Goal: Task Accomplishment & Management: Complete application form

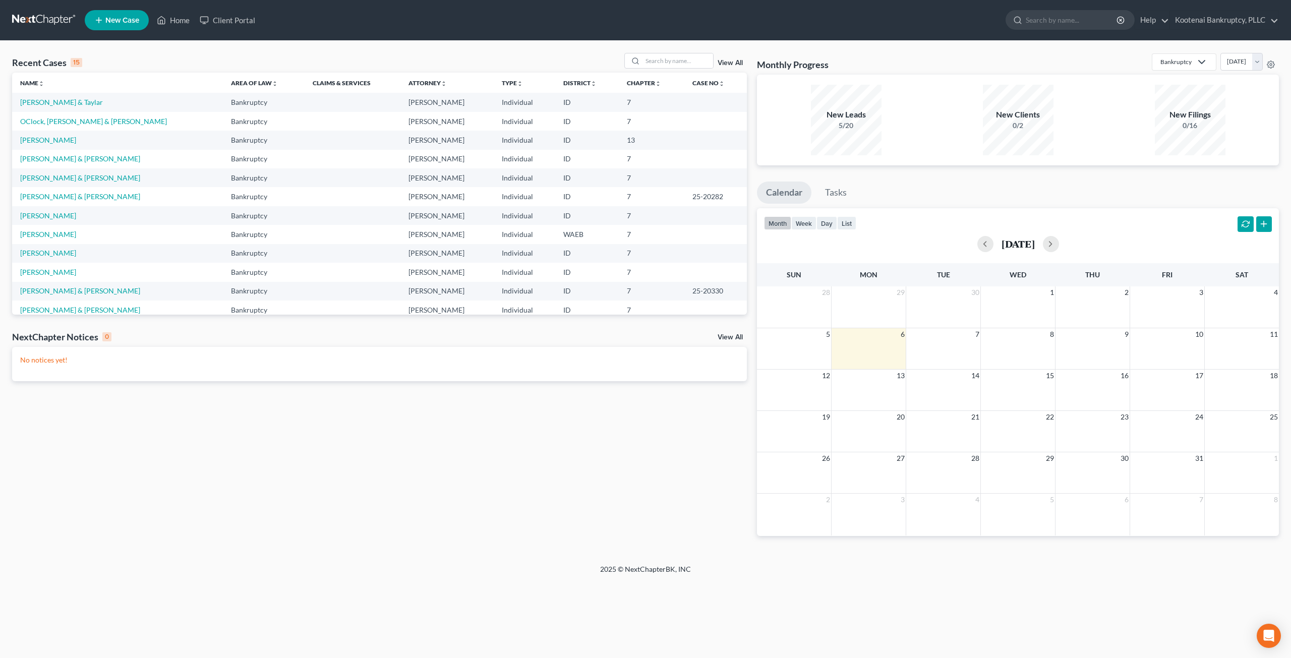
click at [655, 52] on div "Recent Cases 15 View All Name unfold_more expand_more expand_less Area of Law u…" at bounding box center [645, 302] width 1291 height 523
click at [660, 59] on input "search" at bounding box center [677, 60] width 71 height 15
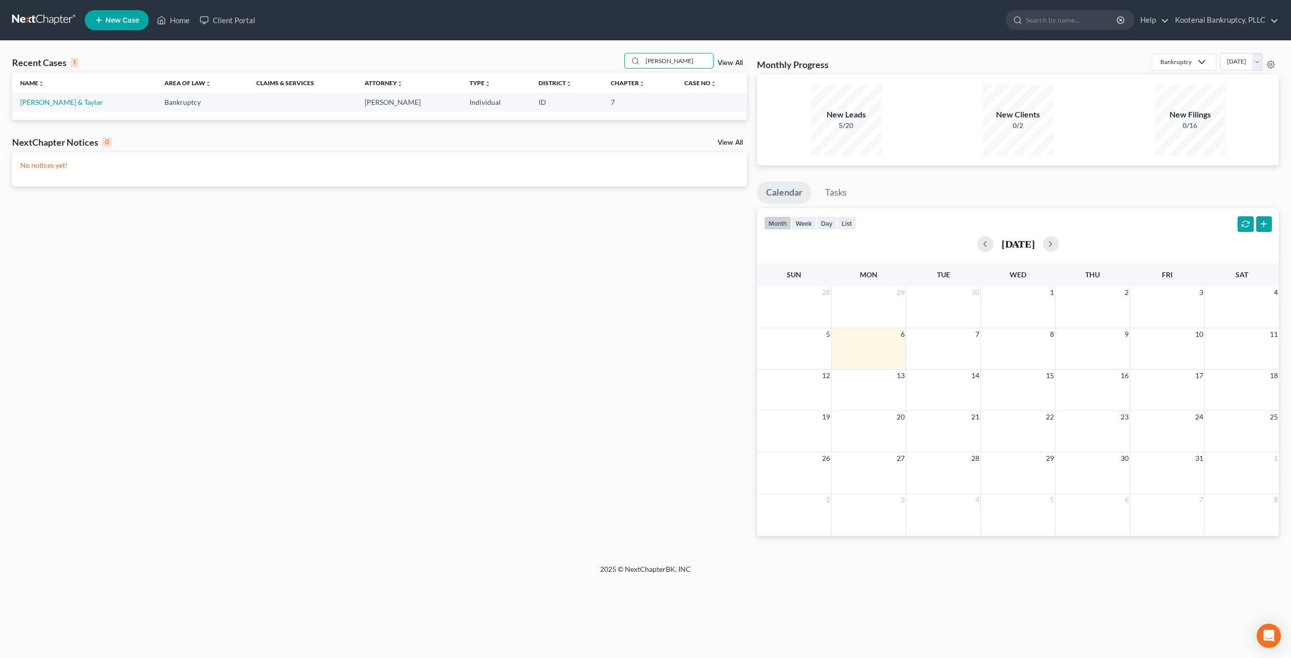
type input "hubbard"
click at [47, 104] on link "[PERSON_NAME] & Taylar" at bounding box center [61, 102] width 83 height 9
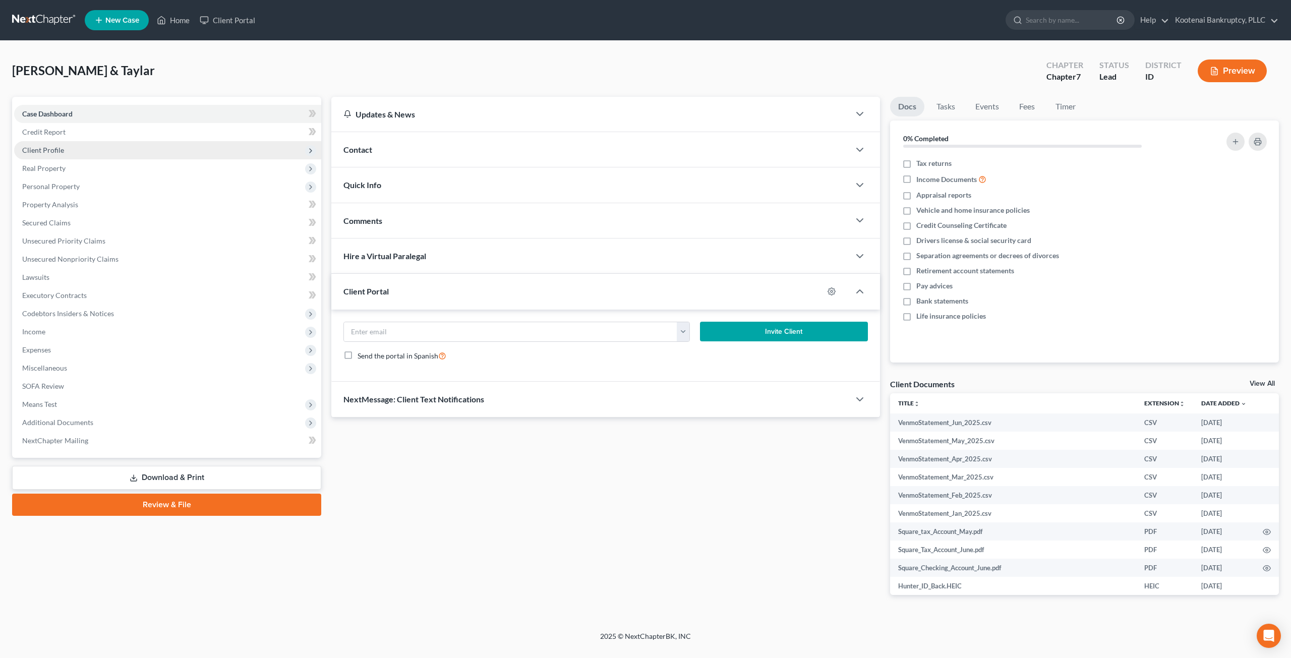
click at [72, 157] on span "Client Profile" at bounding box center [167, 150] width 307 height 18
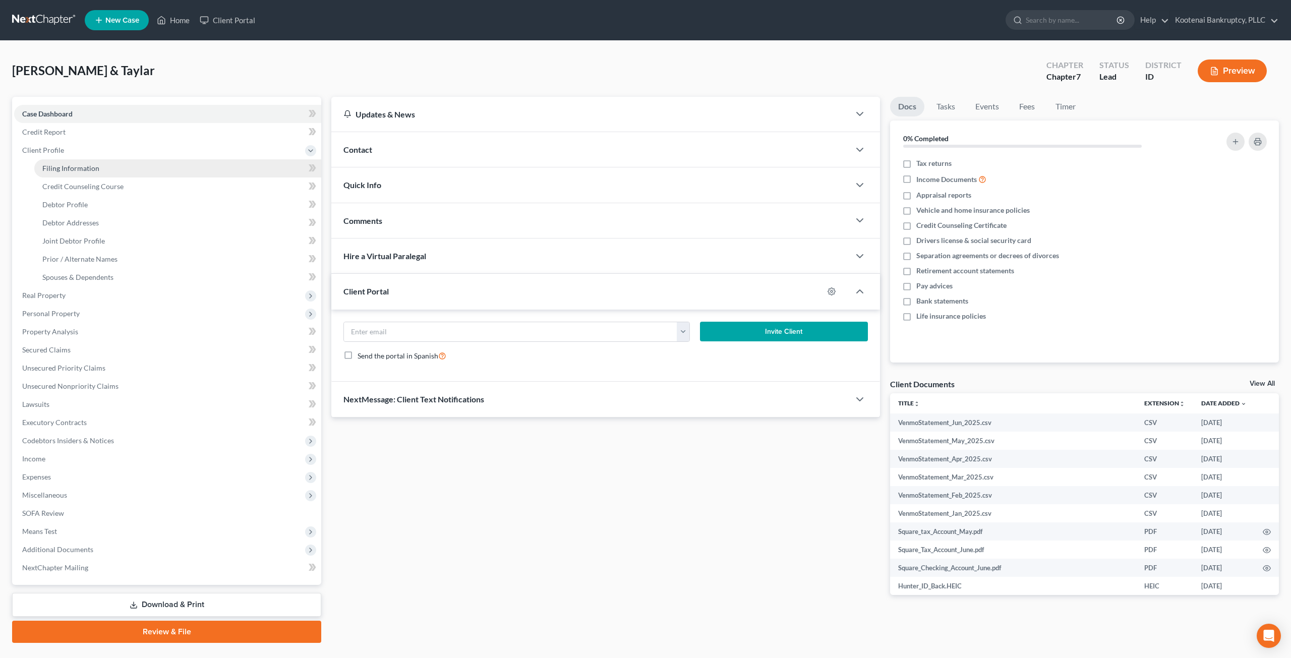
click at [74, 163] on link "Filing Information" at bounding box center [177, 168] width 287 height 18
select select "1"
select select "0"
select select "13"
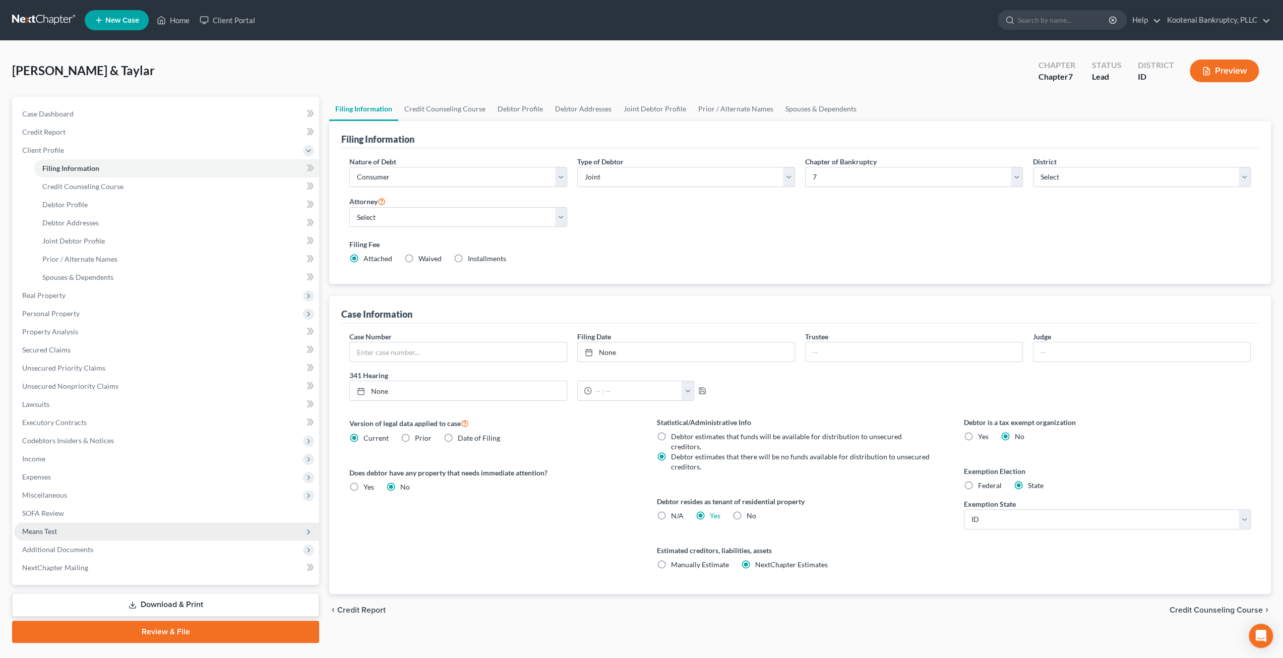
drag, startPoint x: 54, startPoint y: 527, endPoint x: 60, endPoint y: 534, distance: 7.9
click at [55, 527] on span "Means Test" at bounding box center [39, 531] width 35 height 9
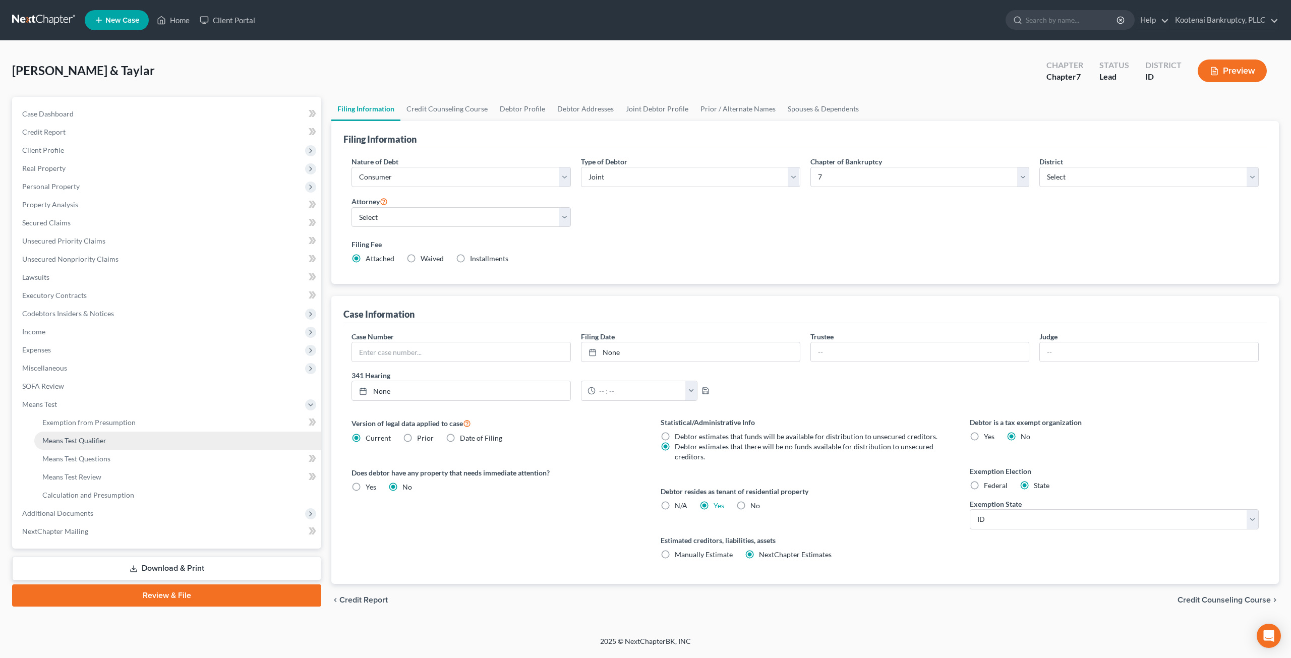
click at [95, 441] on span "Means Test Qualifier" at bounding box center [74, 440] width 64 height 9
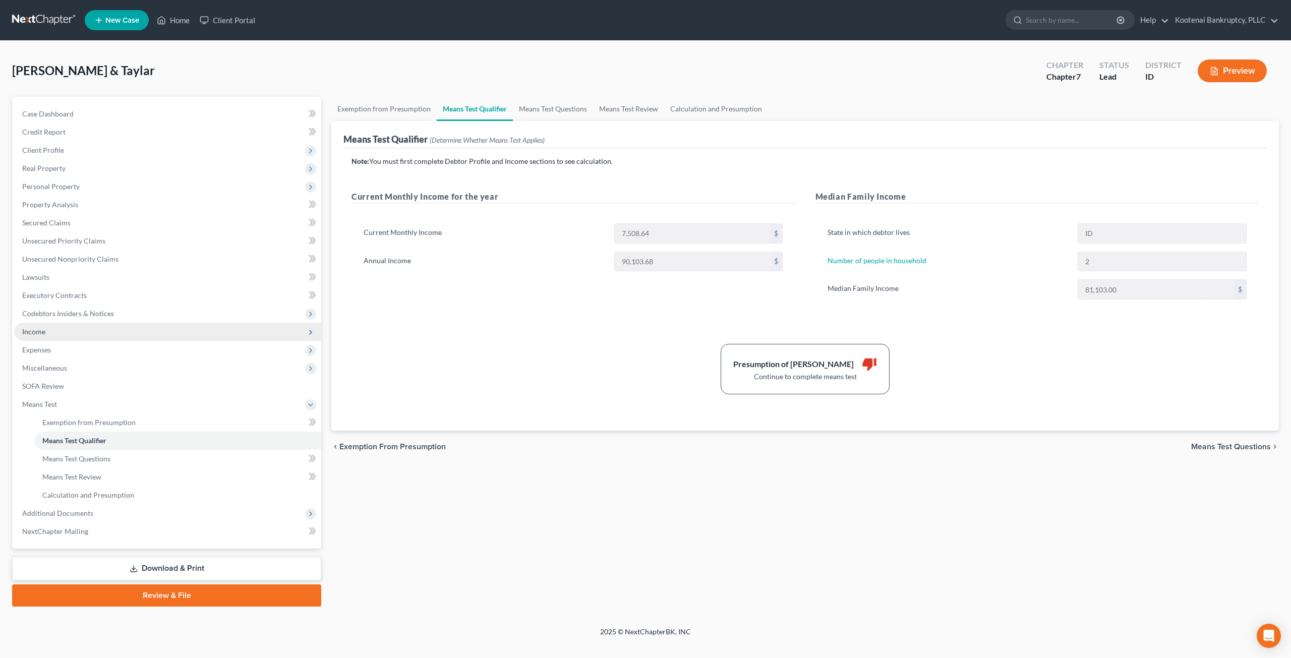
click at [91, 334] on span "Income" at bounding box center [167, 332] width 307 height 18
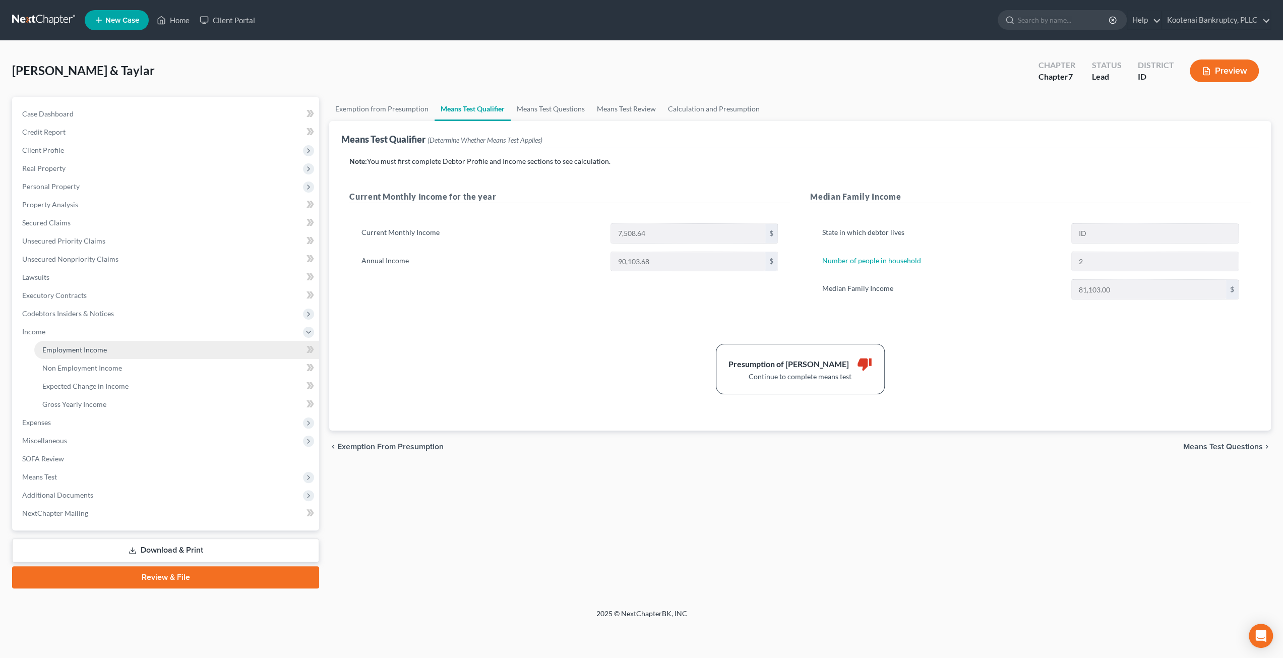
click at [95, 348] on span "Employment Income" at bounding box center [74, 349] width 65 height 9
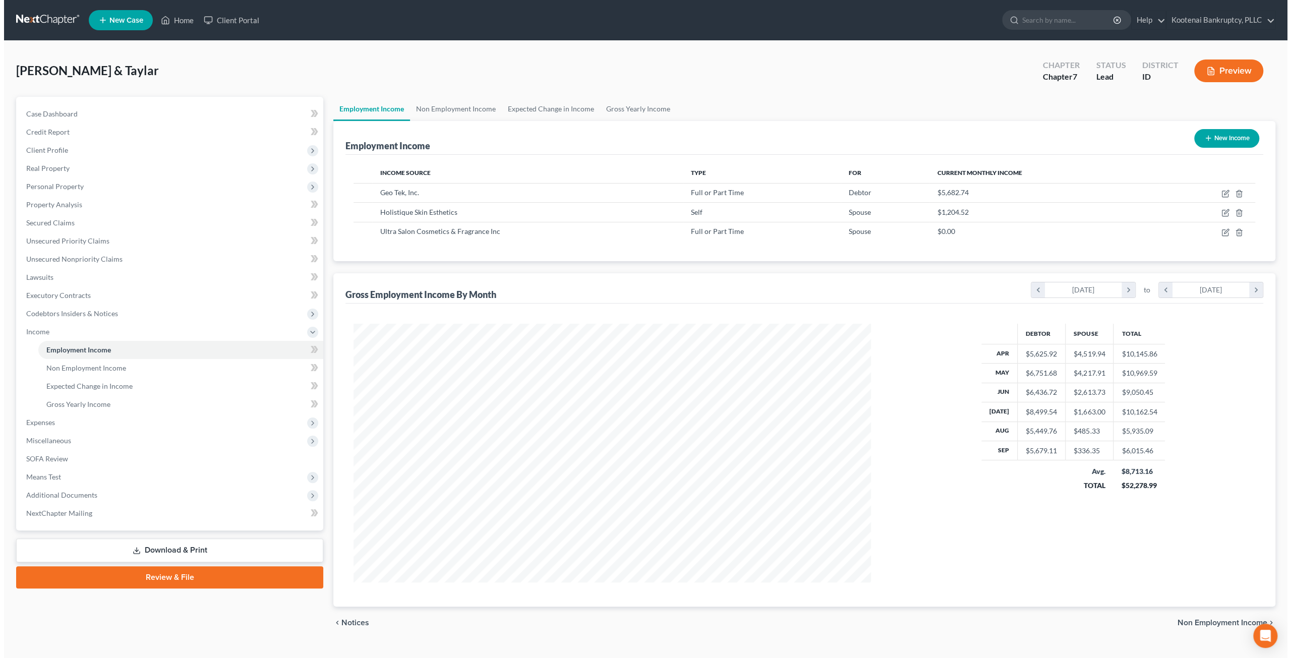
scroll to position [258, 538]
click at [1004, 564] on div "Debtor Spouse Total Apr $5,625.92 $4,519.94 $10,145.86 May $6,751.68 $4,217.91 …" at bounding box center [1069, 453] width 184 height 259
drag, startPoint x: 1083, startPoint y: 484, endPoint x: 1069, endPoint y: 485, distance: 13.7
click at [1077, 485] on div "TOTAL" at bounding box center [1086, 486] width 32 height 10
drag, startPoint x: 979, startPoint y: 405, endPoint x: 955, endPoint y: 392, distance: 27.5
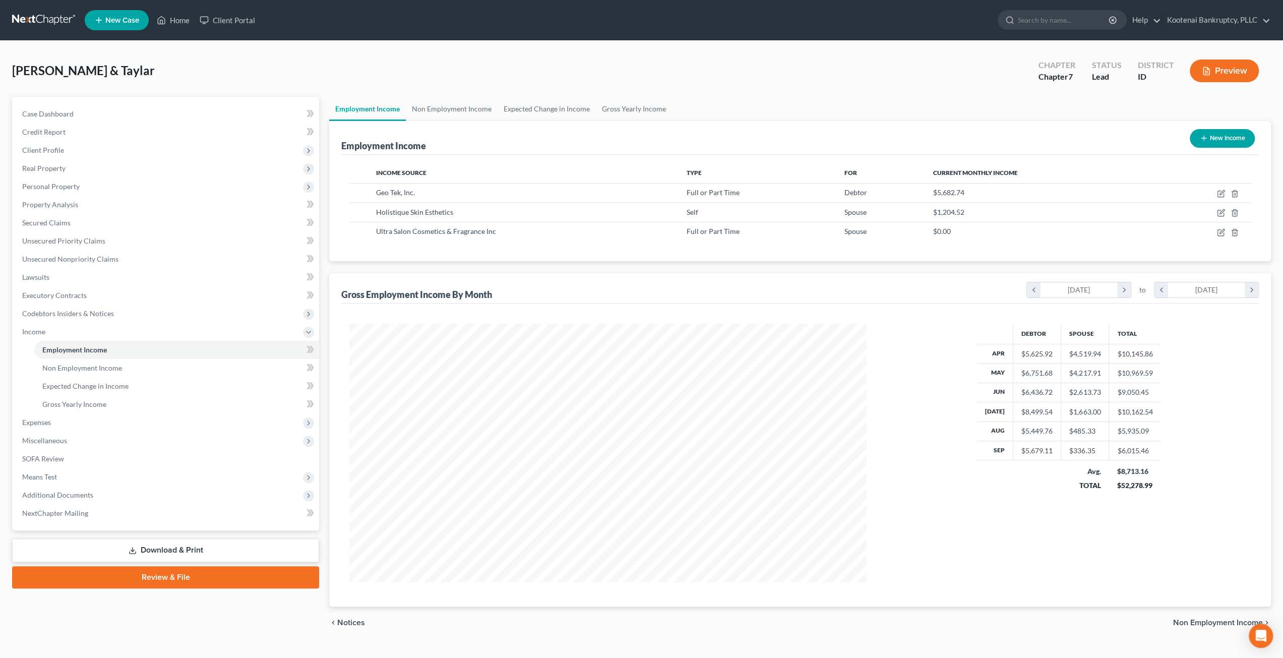
click at [978, 404] on div "Debtor Spouse Total Apr $5,625.92 $4,519.94 $10,145.86 May $6,751.68 $4,217.91 …" at bounding box center [1069, 453] width 384 height 259
click at [472, 101] on link "Non Employment Income" at bounding box center [452, 109] width 92 height 24
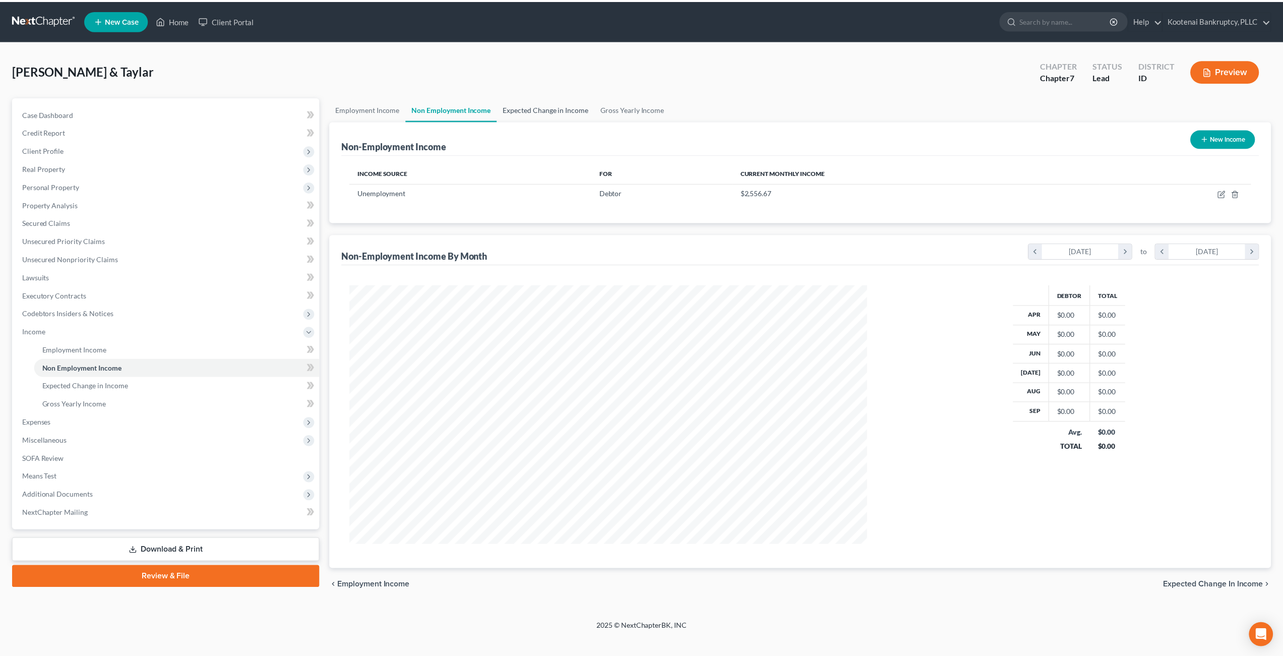
scroll to position [260, 541]
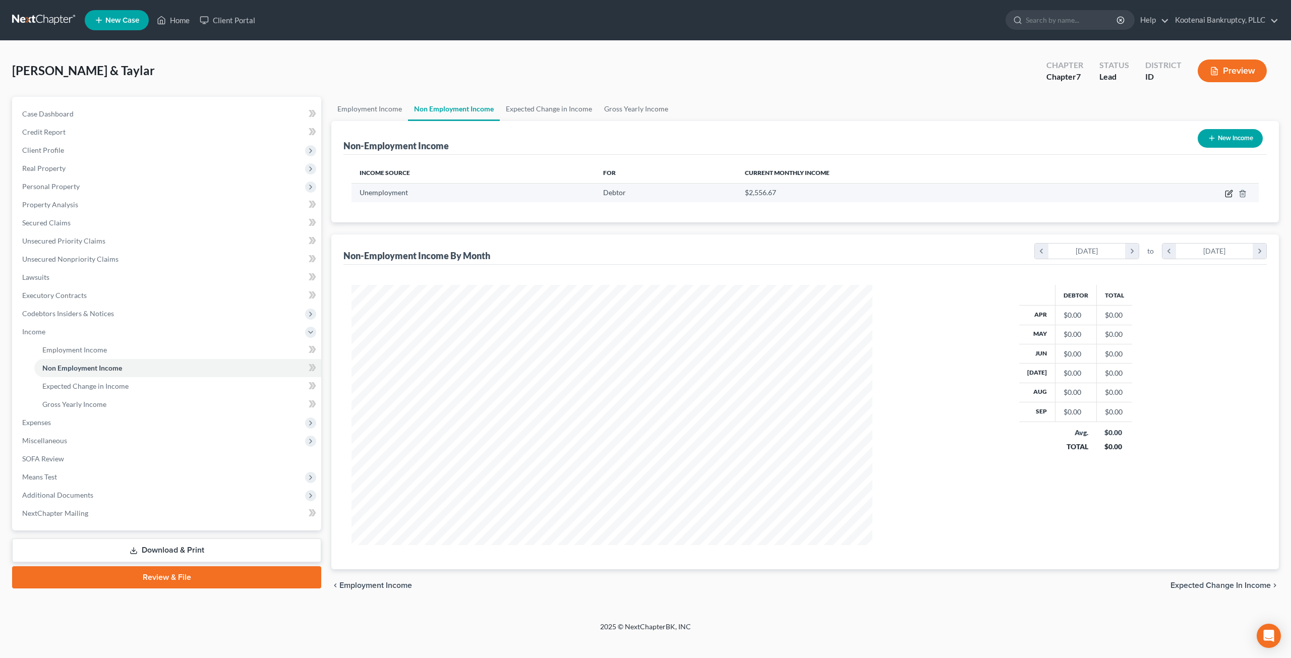
click at [1228, 191] on icon "button" at bounding box center [1229, 194] width 8 height 8
select select "0"
select select "3"
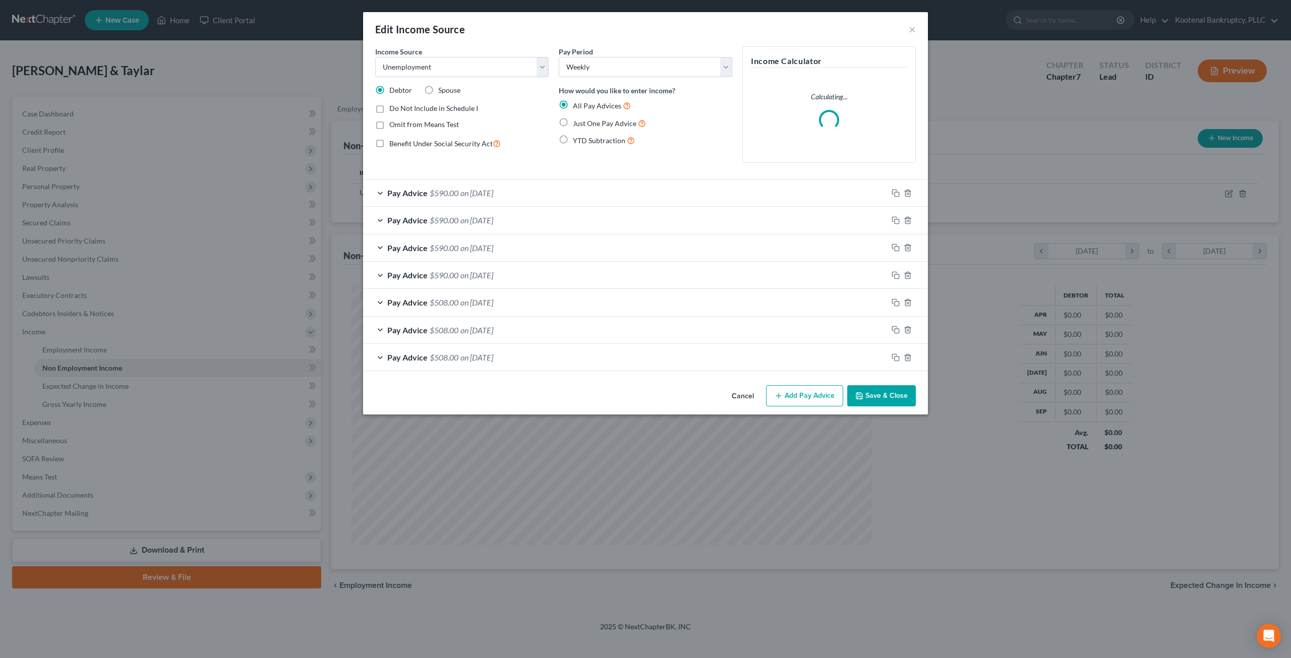
click at [748, 393] on button "Cancel" at bounding box center [743, 396] width 38 height 20
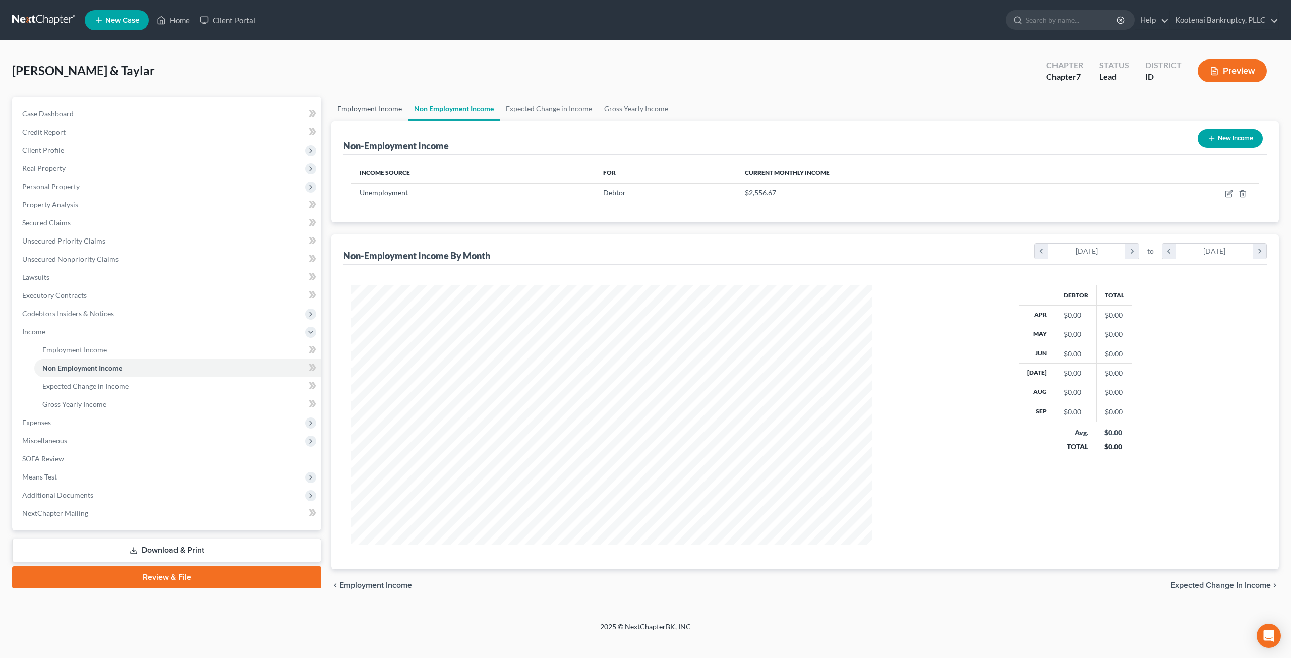
click at [375, 113] on link "Employment Income" at bounding box center [369, 109] width 77 height 24
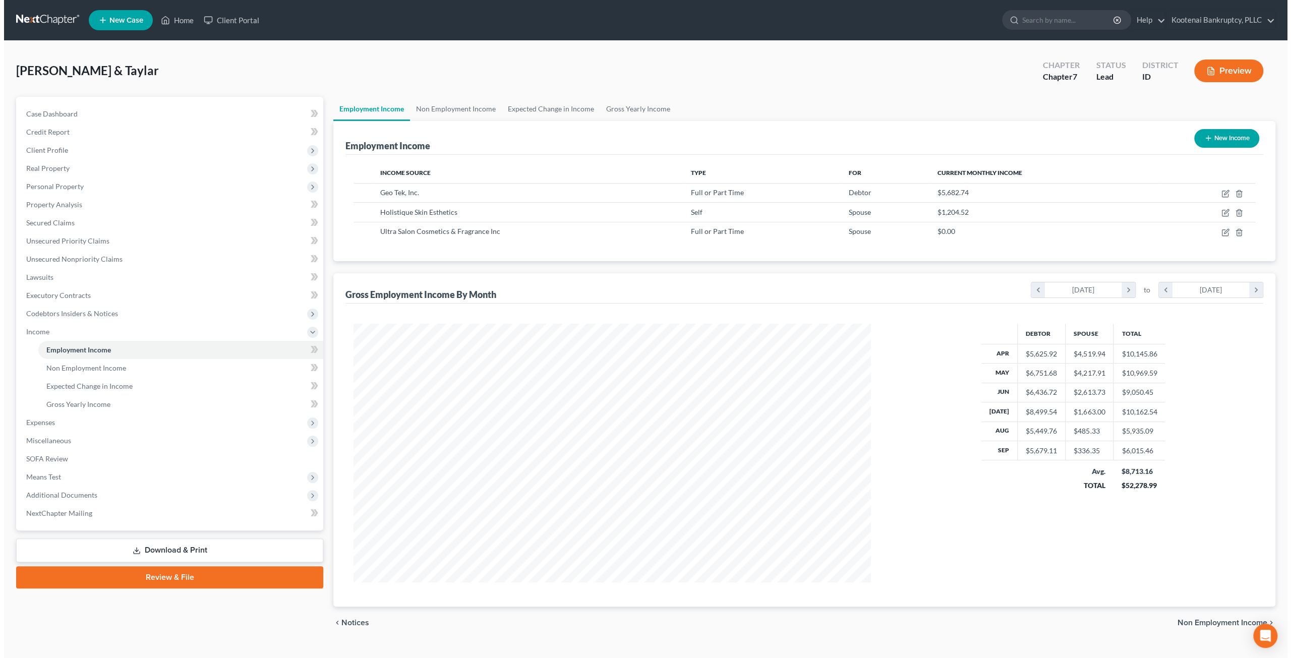
scroll to position [258, 538]
click at [120, 479] on span "Means Test" at bounding box center [166, 477] width 305 height 18
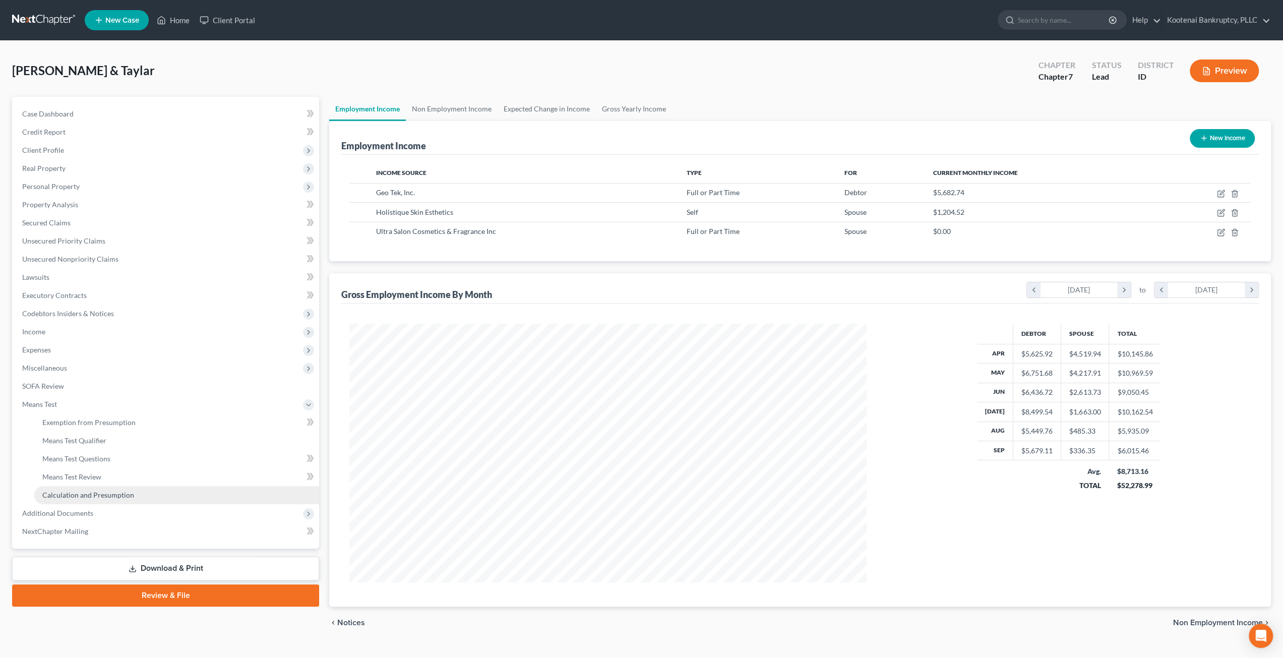
click at [130, 493] on span "Calculation and Presumption" at bounding box center [88, 495] width 92 height 9
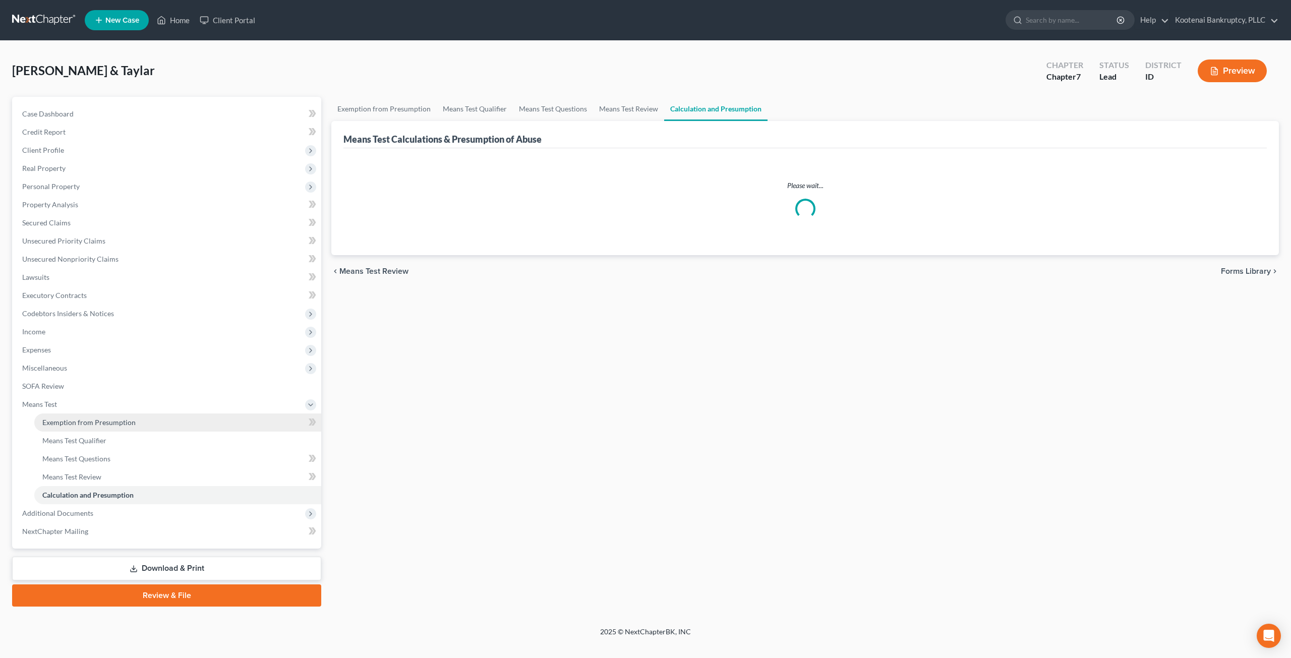
click at [154, 413] on link "Exemption from Presumption" at bounding box center [177, 422] width 287 height 18
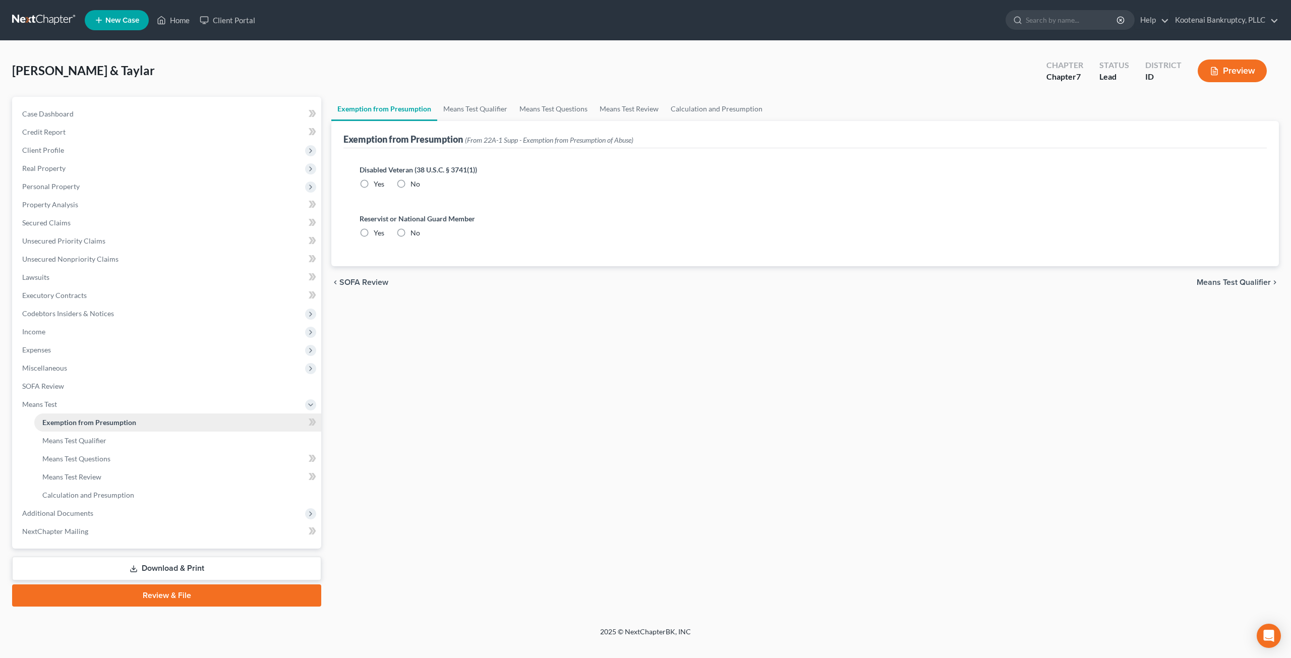
radio input "true"
drag, startPoint x: 472, startPoint y: 96, endPoint x: 483, endPoint y: 109, distance: 17.2
click at [472, 96] on div "Hubbard, Hunter & Taylar Upgraded Chapter Chapter 7 Status Lead District ID Pre…" at bounding box center [645, 75] width 1267 height 44
click at [505, 105] on link "Means Test Qualifier" at bounding box center [475, 109] width 76 height 24
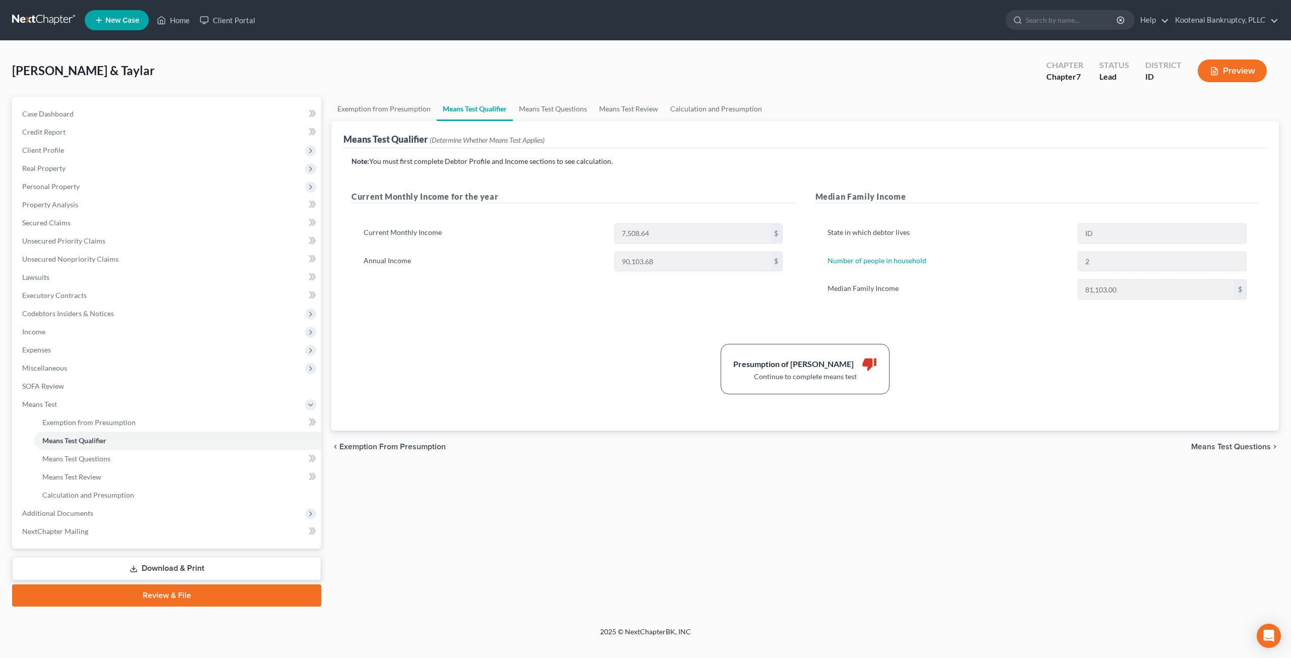
click at [1132, 421] on div "Note: You must first complete Debtor Profile and Income sections to see calcula…" at bounding box center [804, 289] width 923 height 282
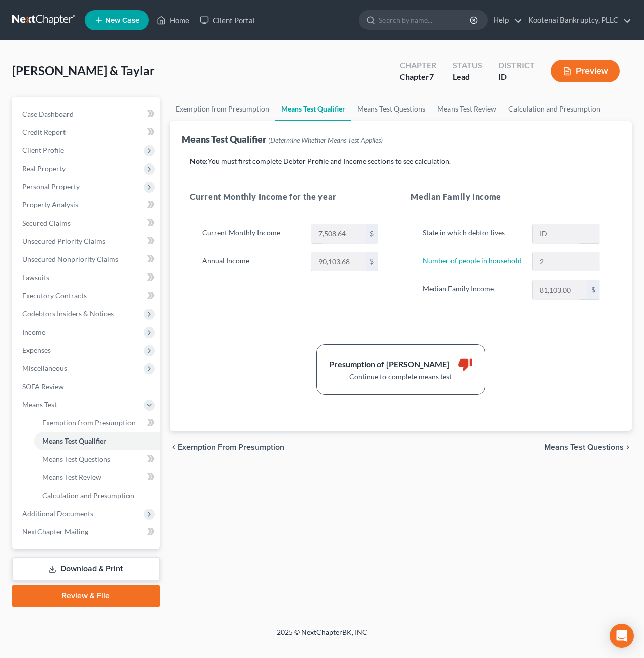
click at [443, 542] on div "Exemption from Presumption Means Test Qualifier Means Test Questions Means Test…" at bounding box center [401, 352] width 473 height 510
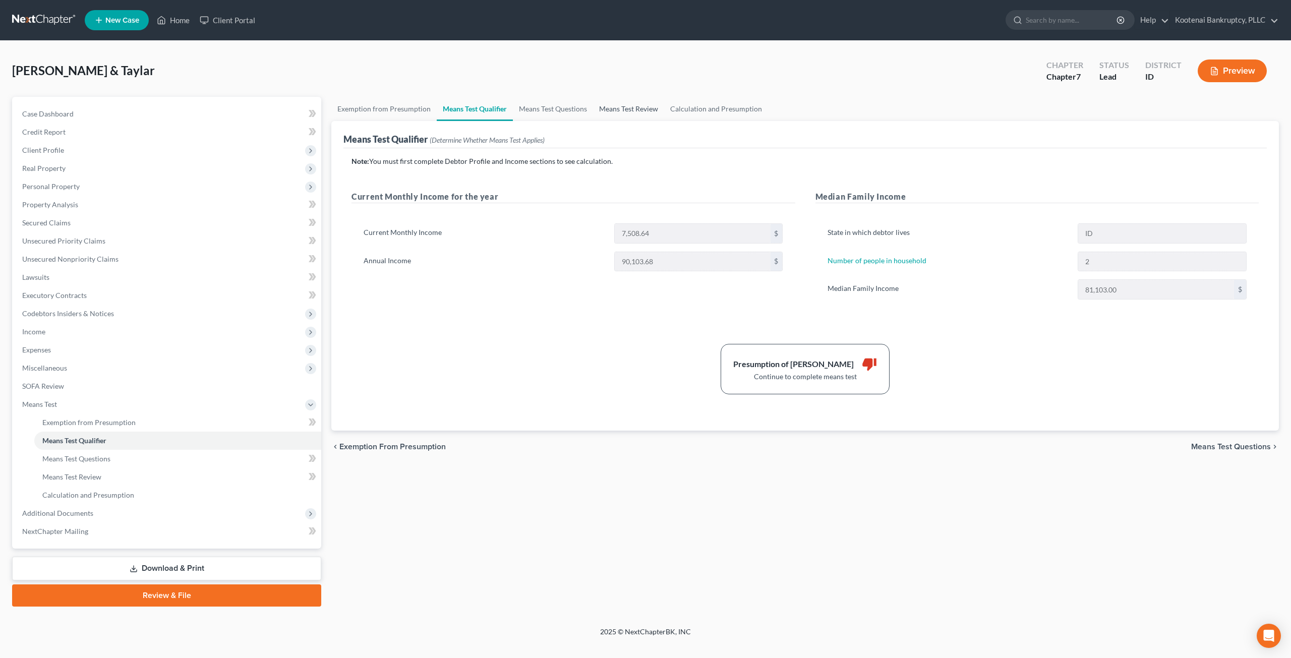
click at [623, 106] on link "Means Test Review" at bounding box center [628, 109] width 71 height 24
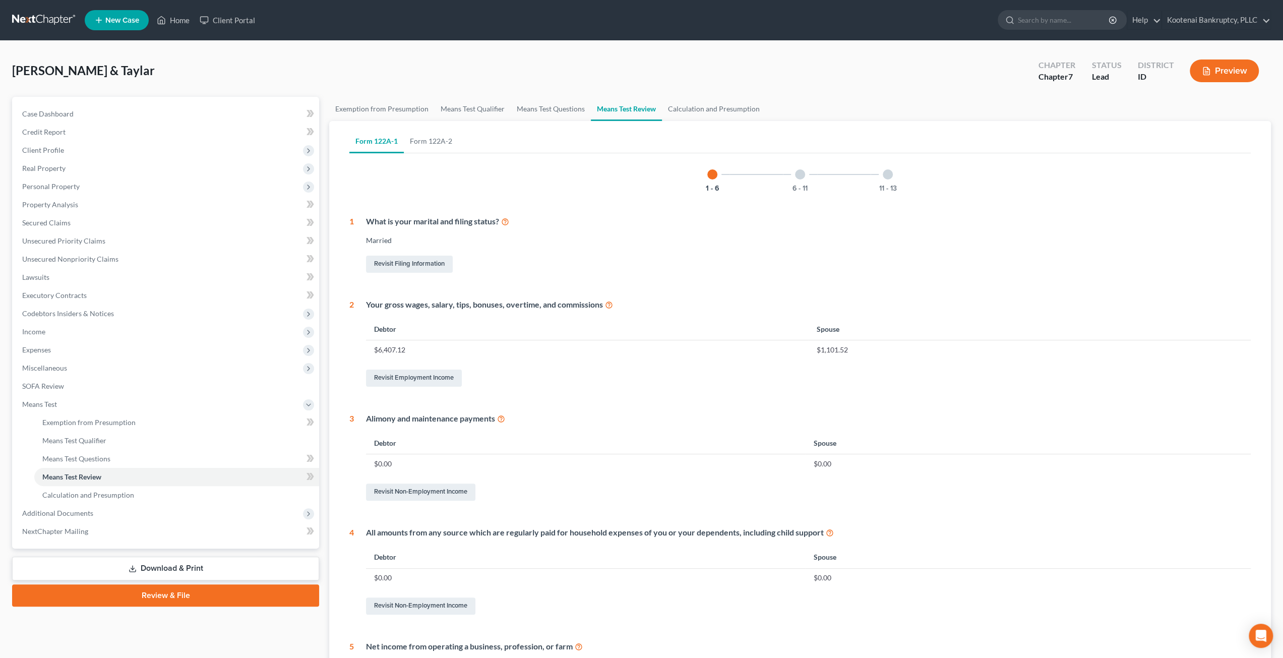
click at [694, 123] on div "Form 122A-1 Form 122A-2 1 - 6 6 - 11 11 - 13 1 What is your marital and filing …" at bounding box center [800, 454] width 918 height 666
click at [695, 109] on link "Calculation and Presumption" at bounding box center [714, 109] width 104 height 24
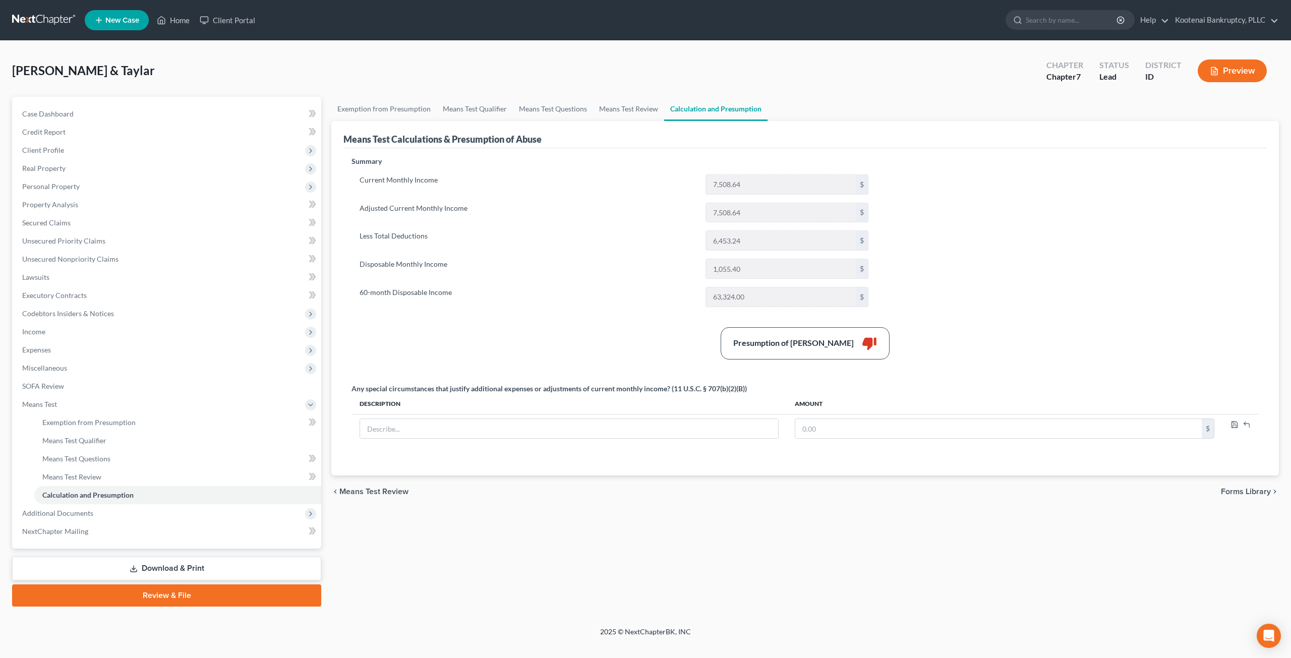
click at [996, 549] on div "Exemption from Presumption Means Test Qualifier Means Test Questions Means Test…" at bounding box center [805, 352] width 958 height 510
click at [398, 109] on link "Exemption from Presumption" at bounding box center [383, 109] width 105 height 24
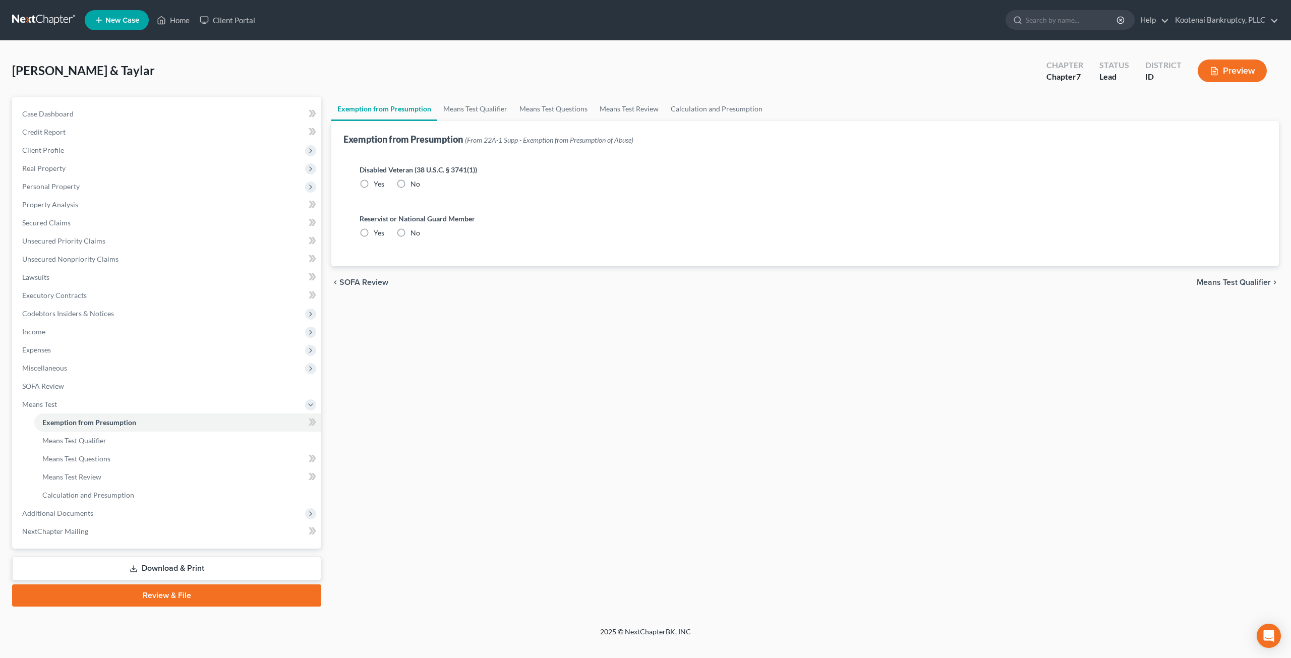
radio input "true"
click at [66, 17] on link at bounding box center [44, 20] width 65 height 18
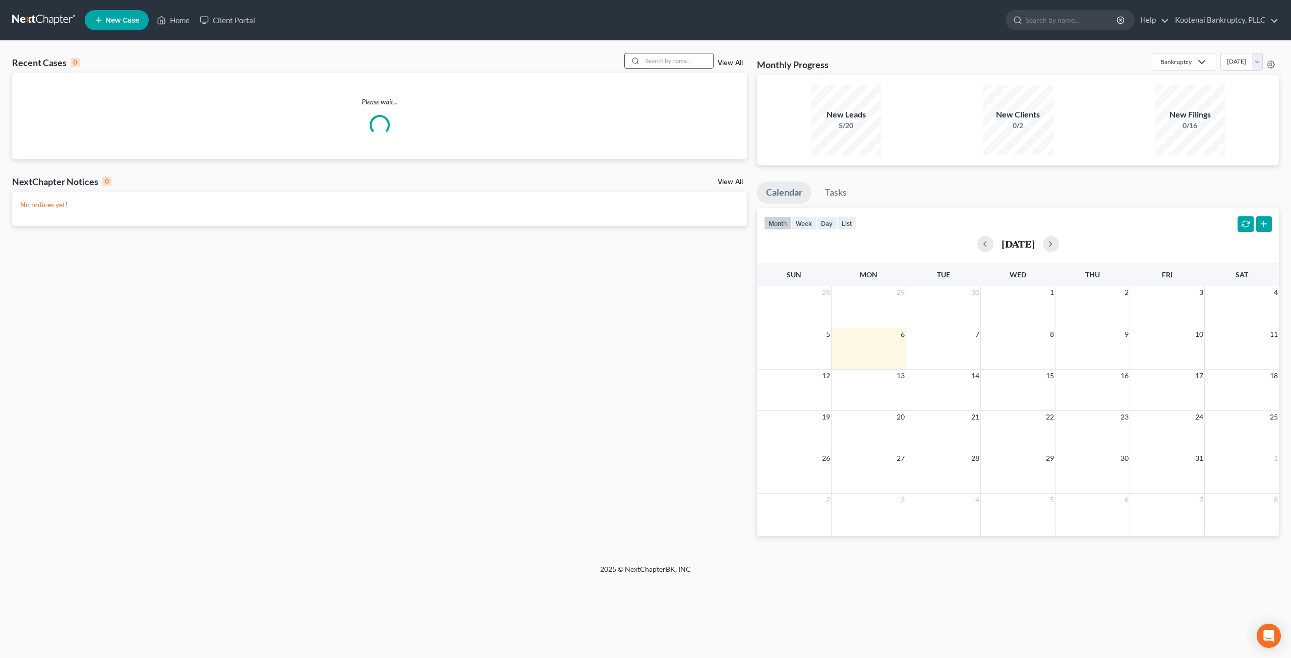
click at [668, 56] on input "search" at bounding box center [677, 60] width 71 height 15
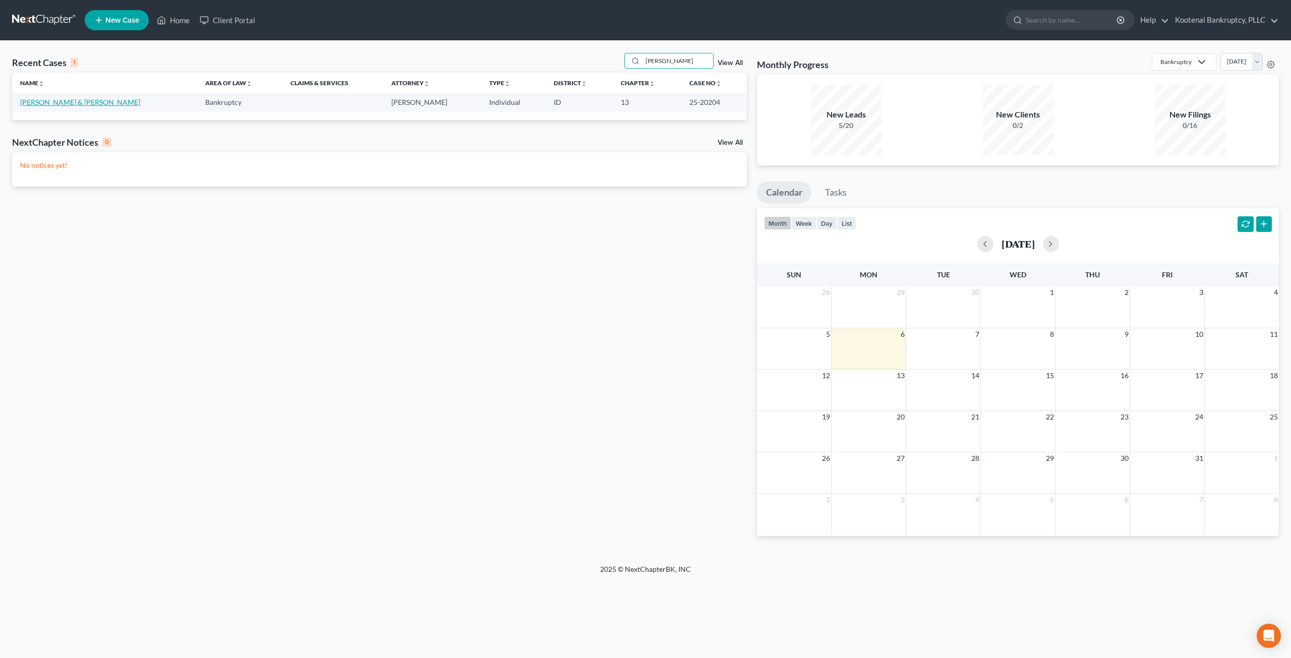
type input "[PERSON_NAME]"
click at [54, 100] on link "[PERSON_NAME] & [PERSON_NAME]" at bounding box center [80, 102] width 120 height 9
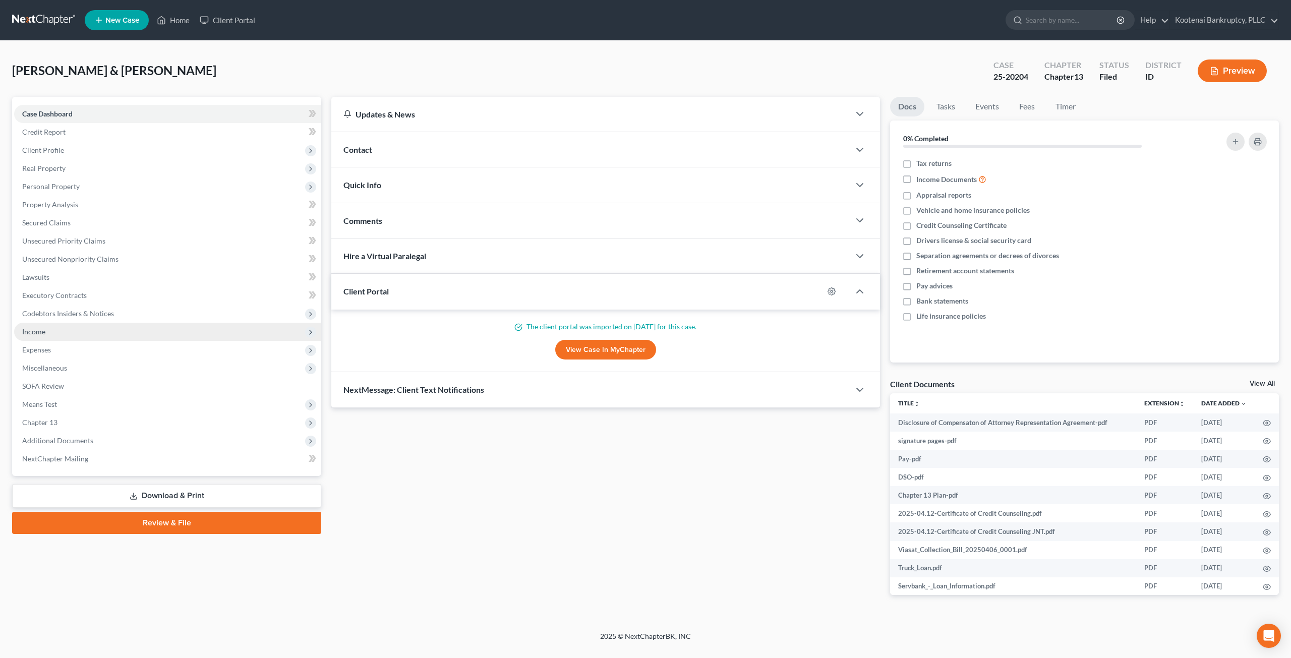
click at [141, 332] on span "Income" at bounding box center [167, 332] width 307 height 18
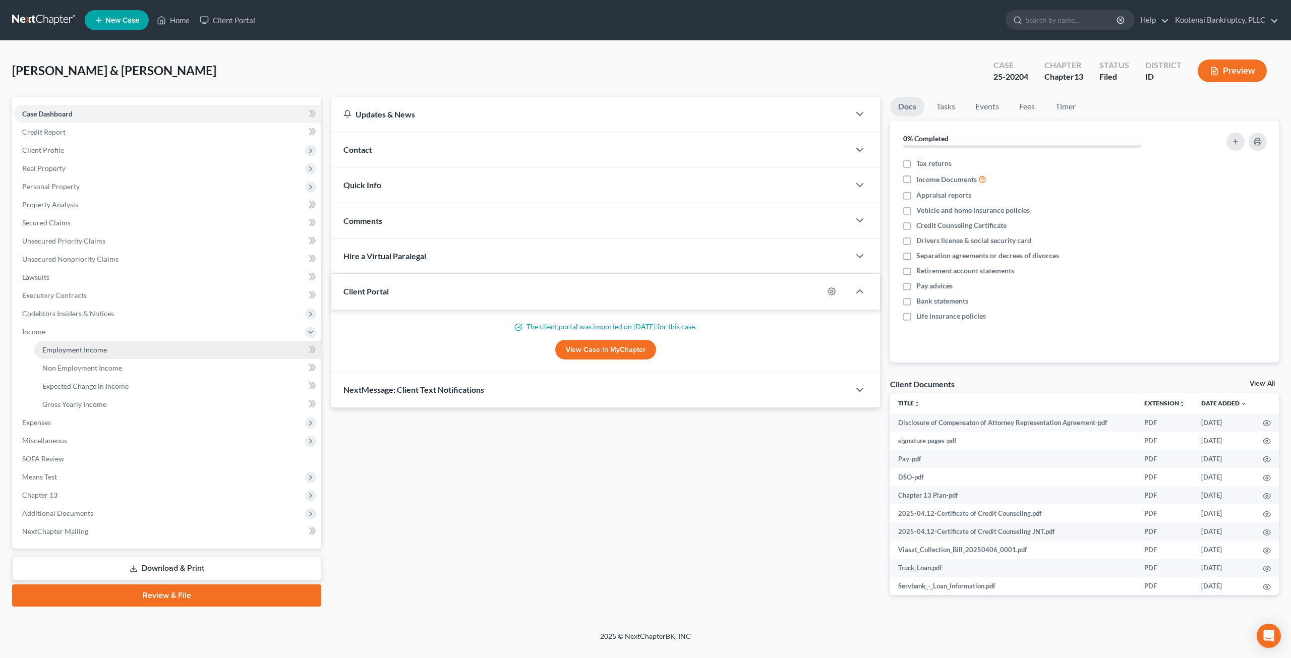
click at [141, 341] on link "Employment Income" at bounding box center [177, 350] width 287 height 18
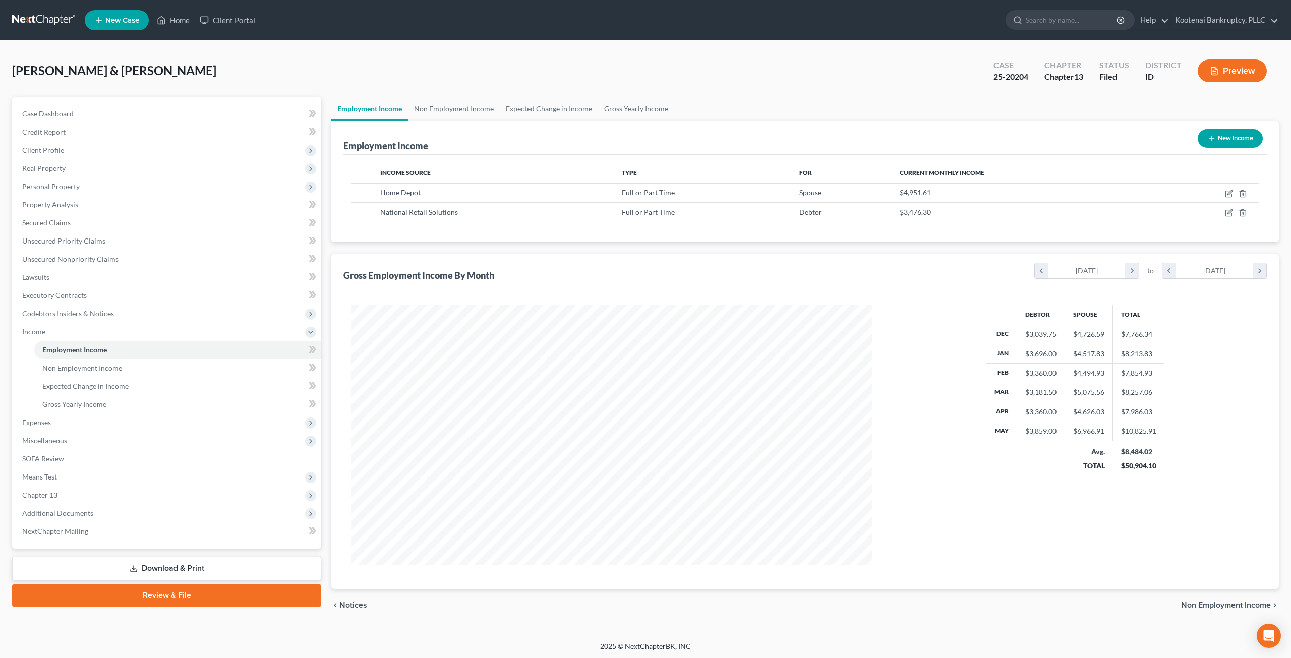
scroll to position [260, 541]
